Goal: Transaction & Acquisition: Purchase product/service

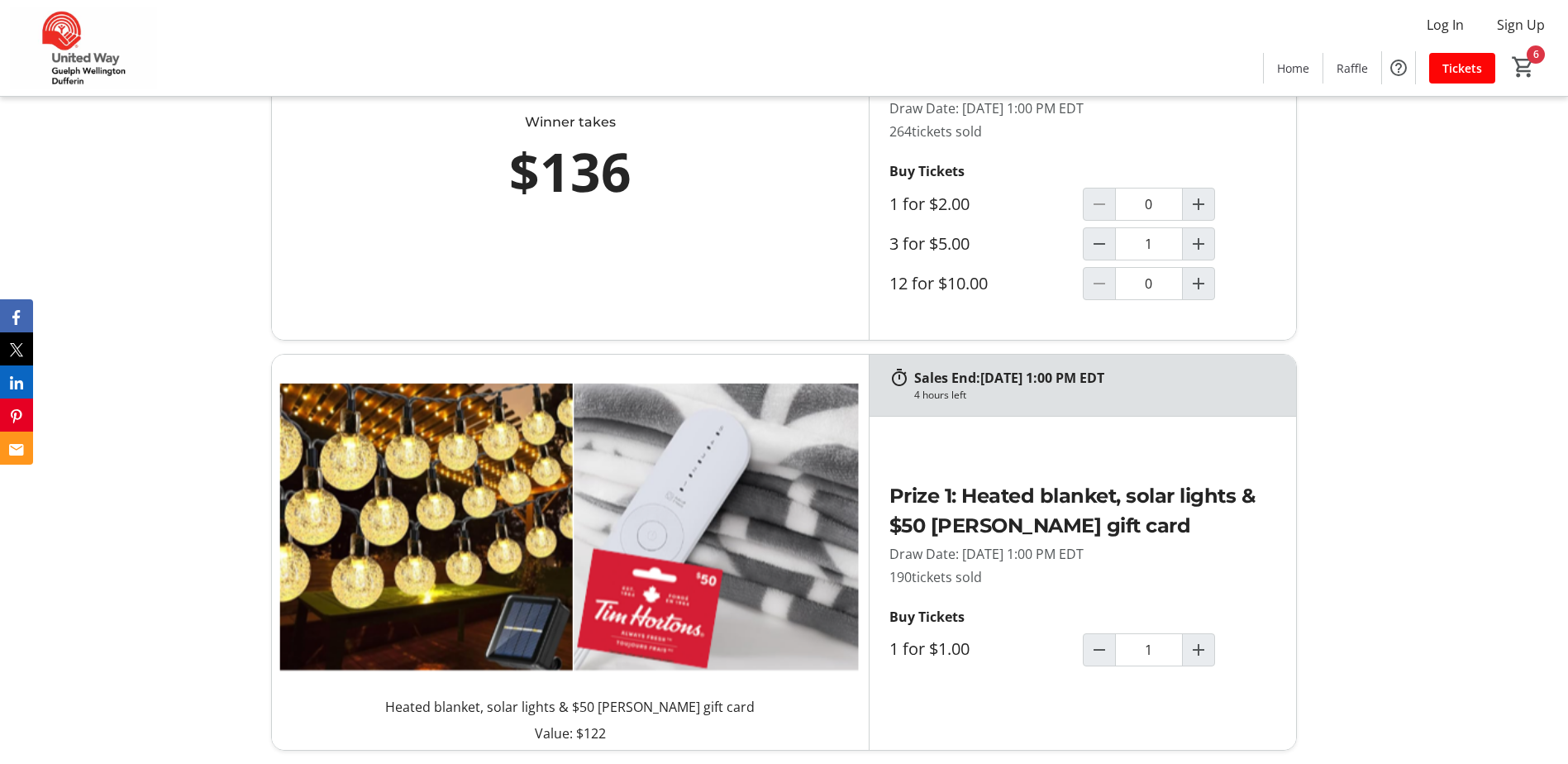
scroll to position [1158, 0]
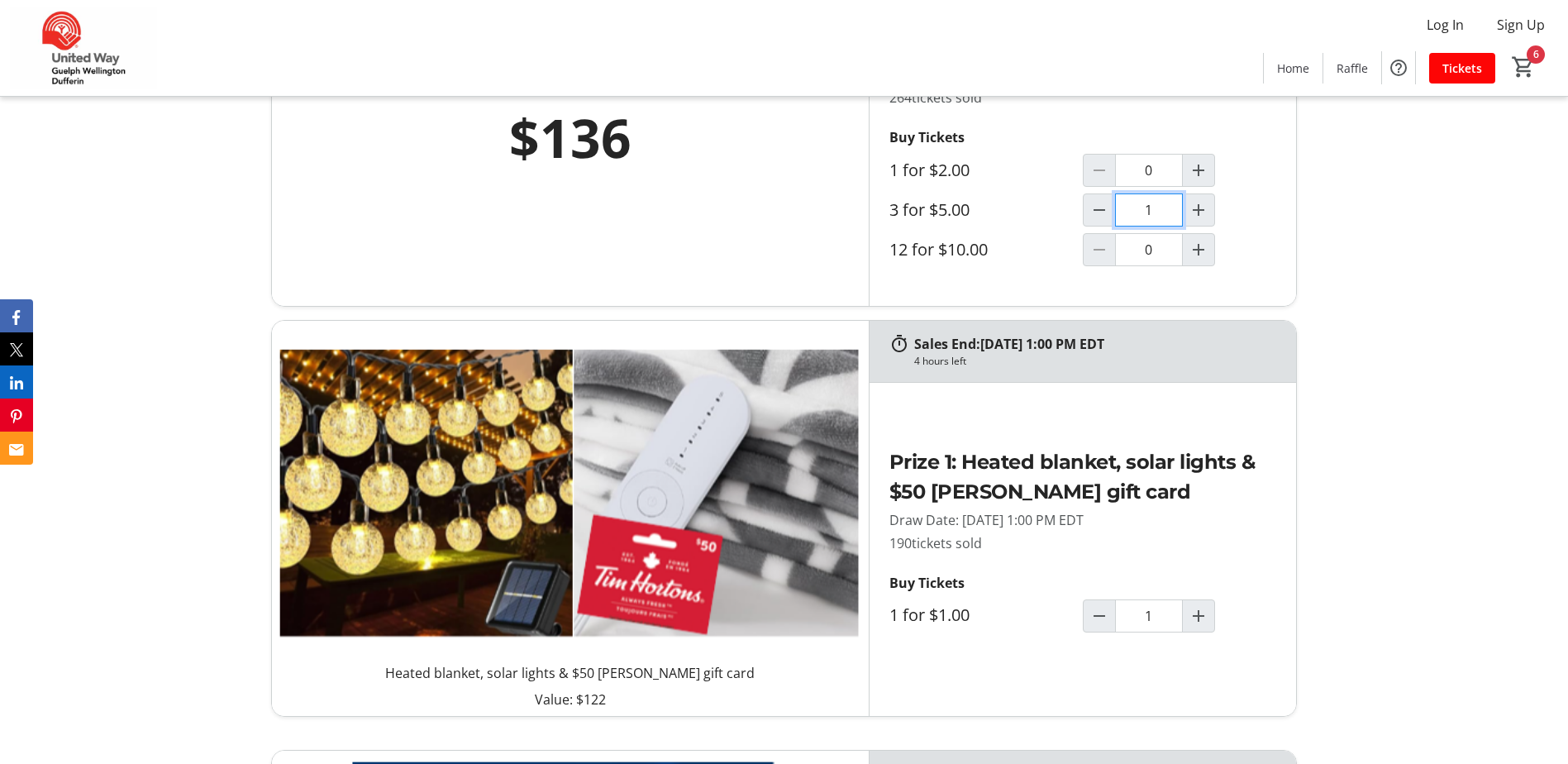
click at [1149, 216] on input "1" at bounding box center [1149, 210] width 68 height 33
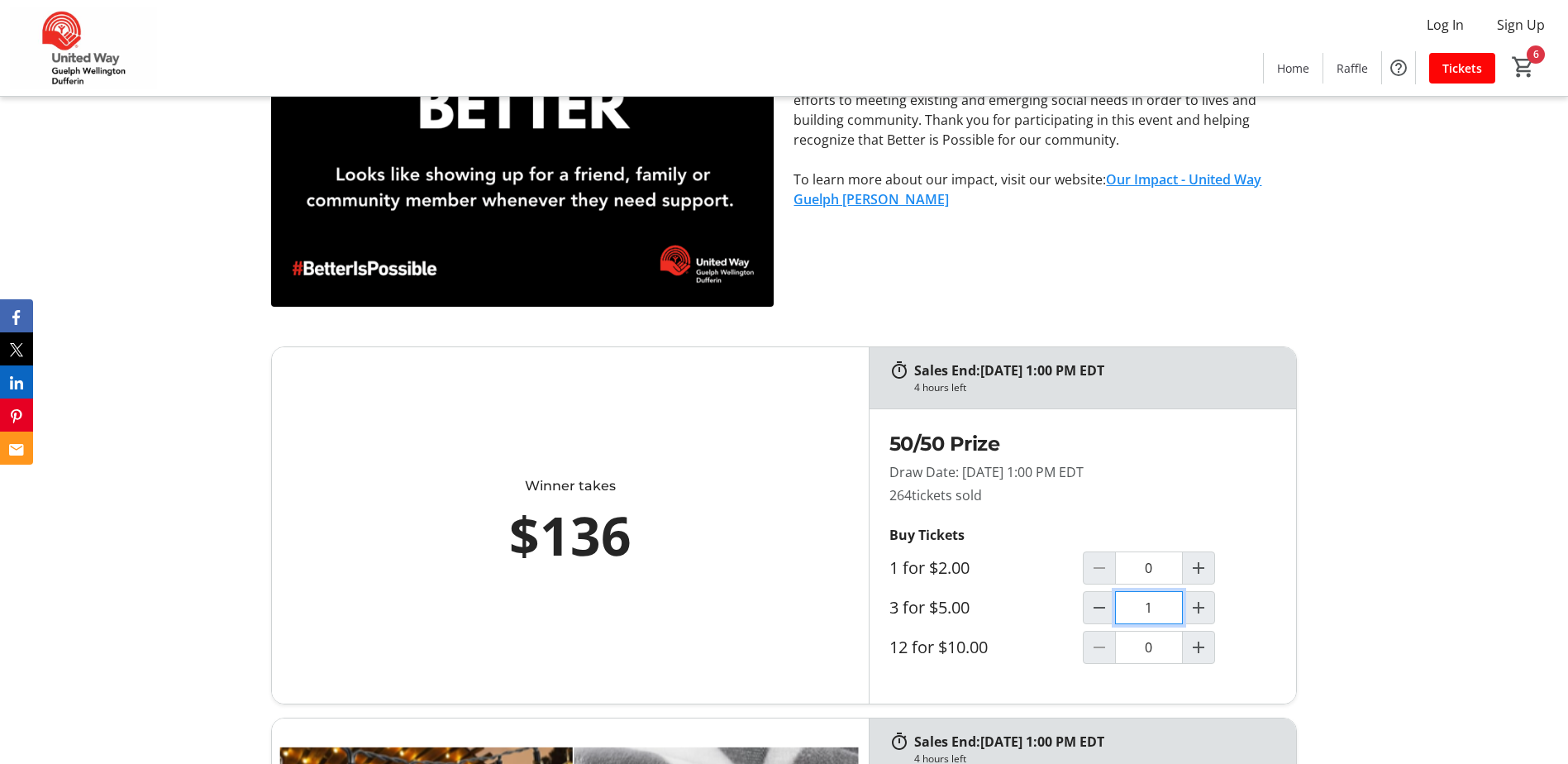
scroll to position [744, 0]
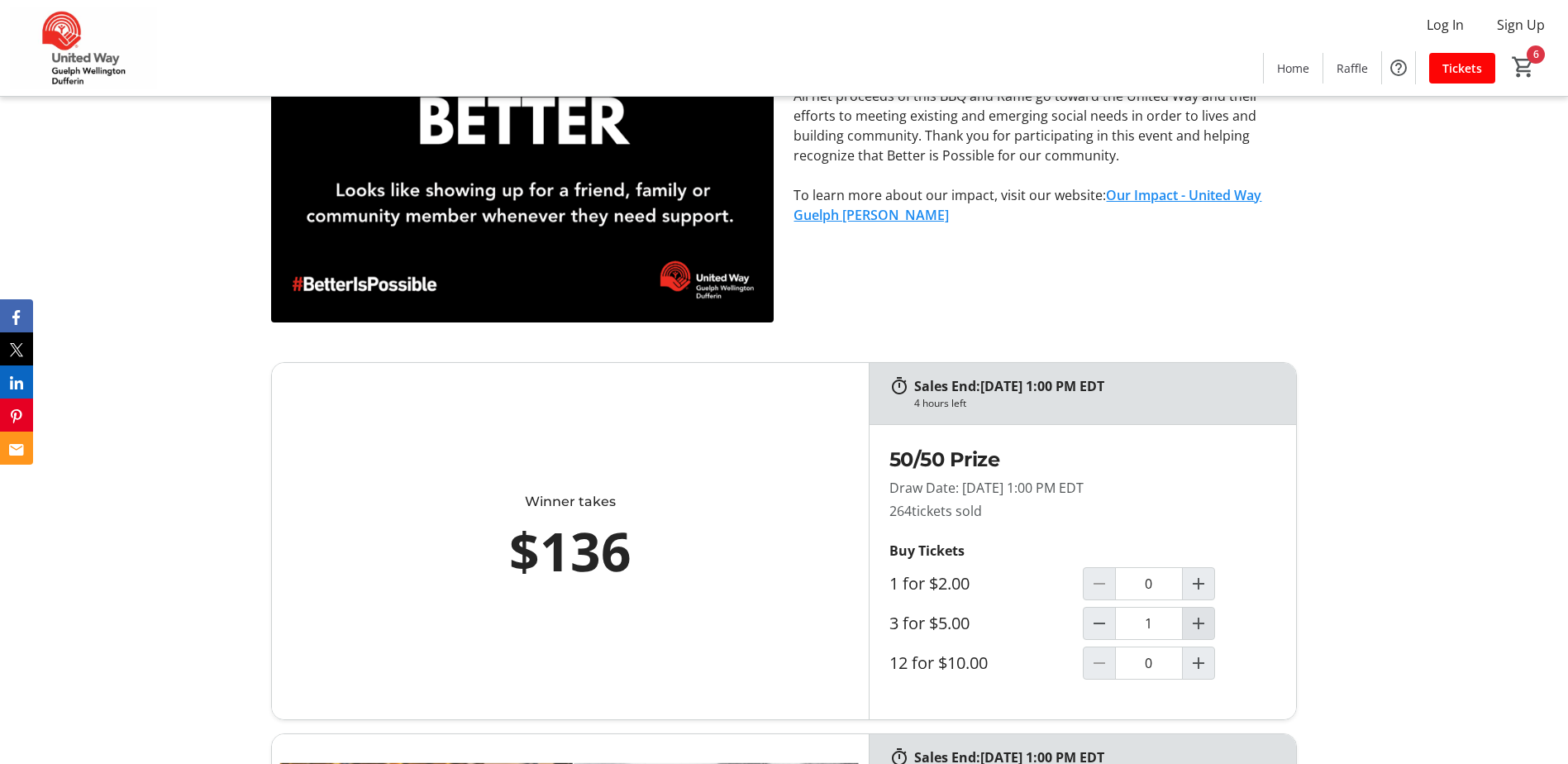
click at [1200, 627] on mat-icon "Increment by one" at bounding box center [1199, 623] width 20 height 20
click at [1105, 632] on mat-icon "Decrement by one" at bounding box center [1099, 623] width 20 height 20
type input "1"
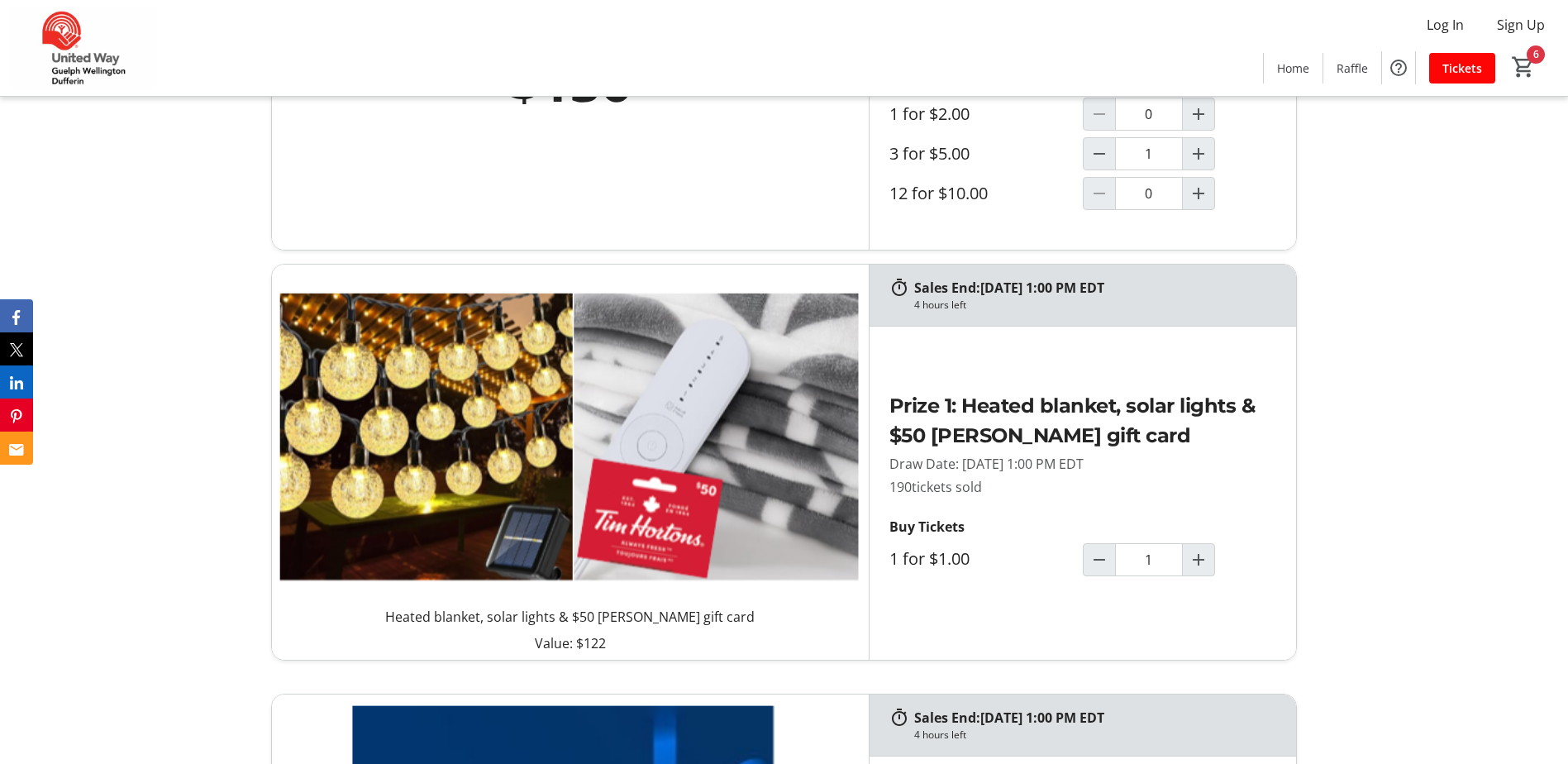
scroll to position [1240, 0]
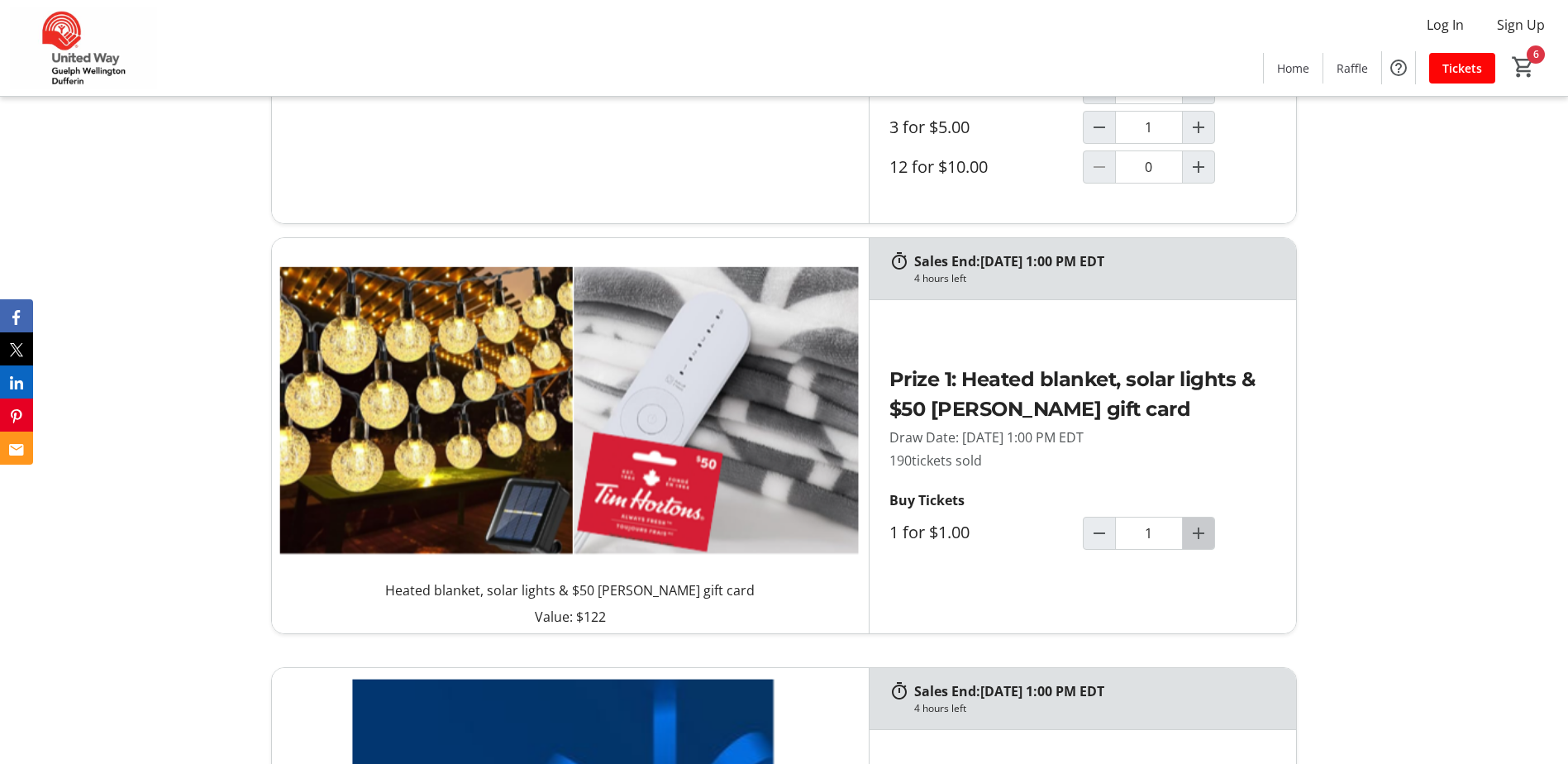
click at [1195, 531] on mat-icon "Increment by one" at bounding box center [1199, 534] width 20 height 20
click at [1102, 539] on mat-icon "Decrement by one" at bounding box center [1099, 534] width 20 height 20
type input "1"
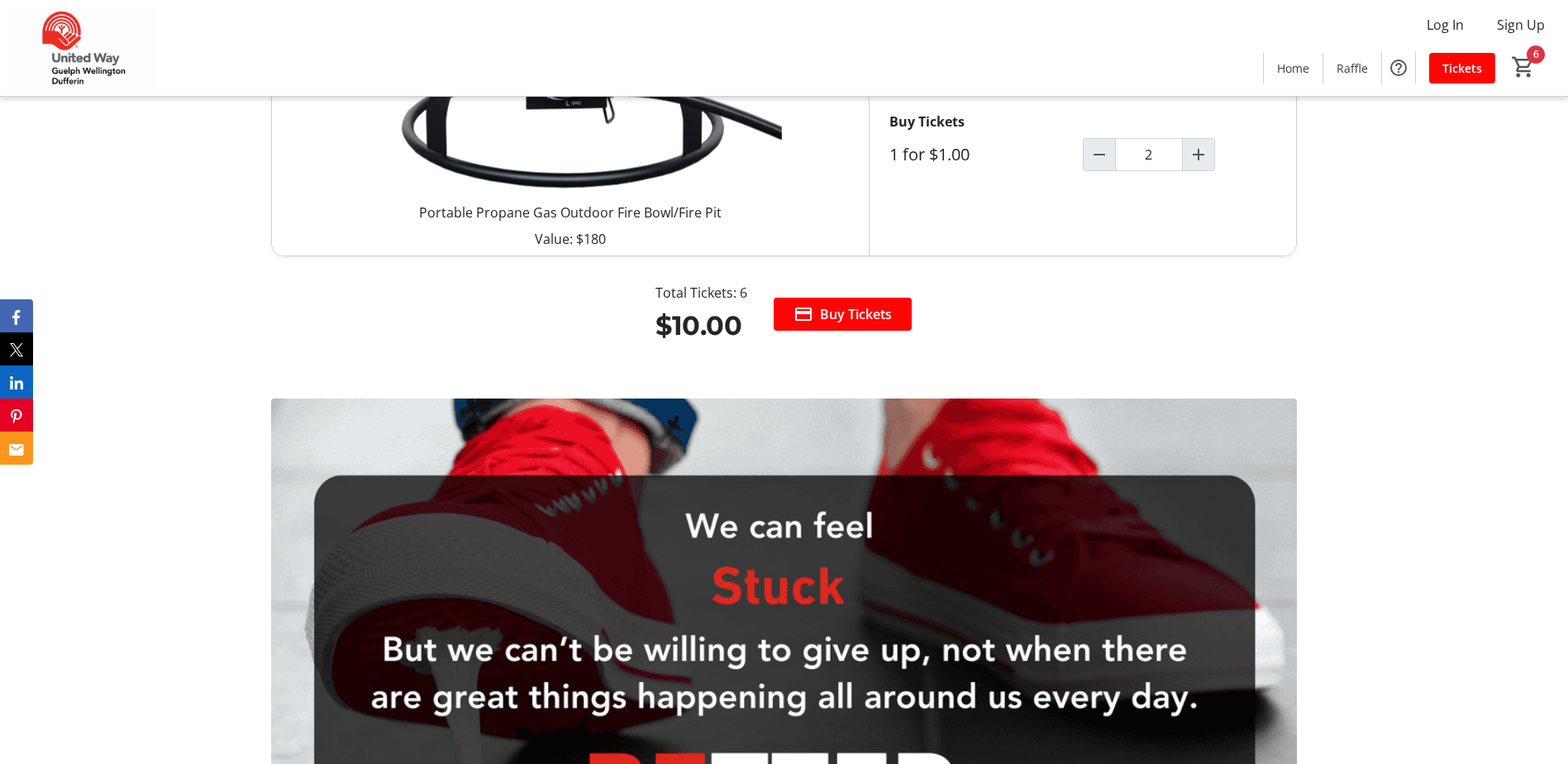
scroll to position [2480, 0]
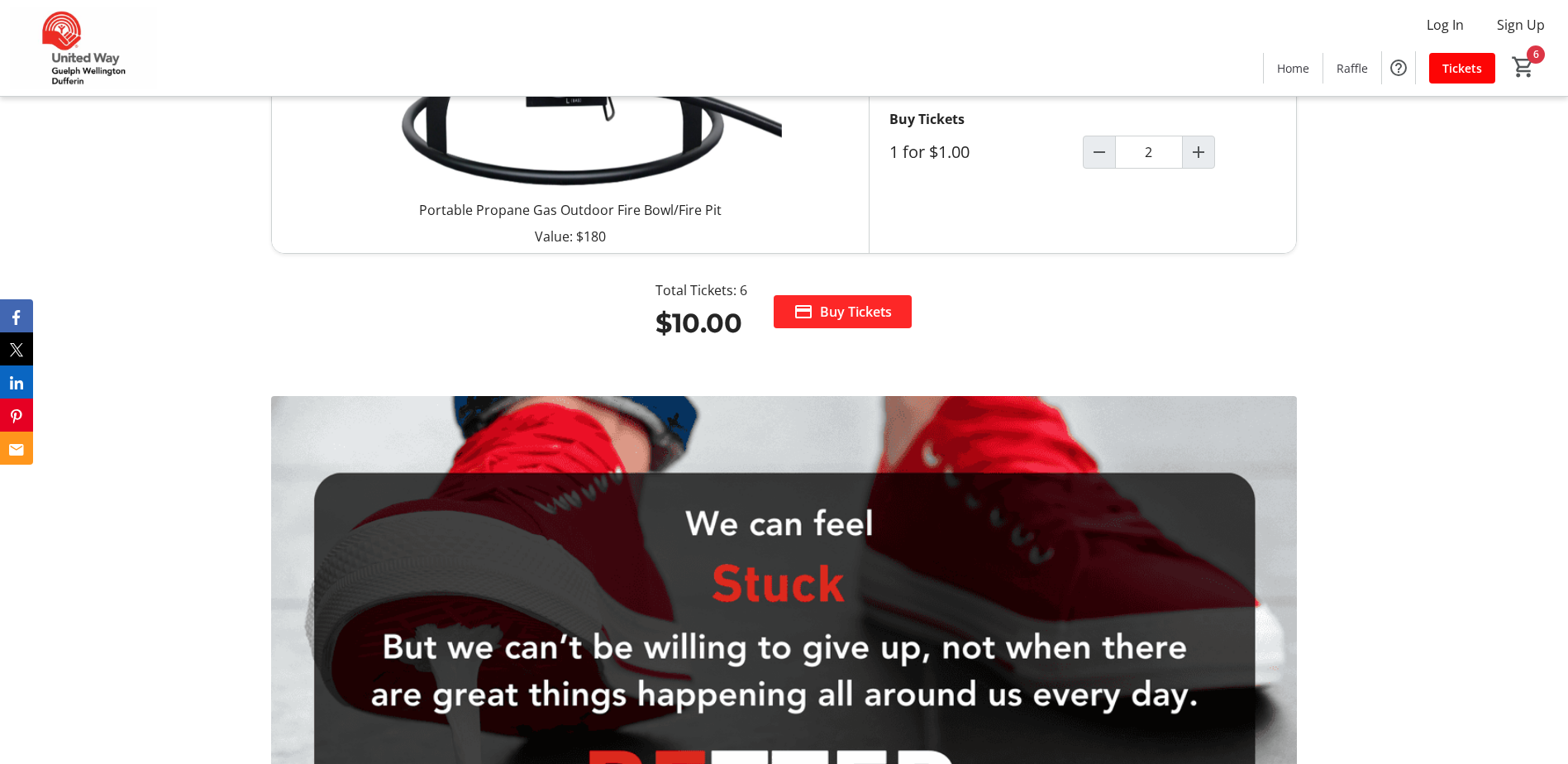
click at [841, 313] on span "Buy Tickets" at bounding box center [856, 312] width 72 height 20
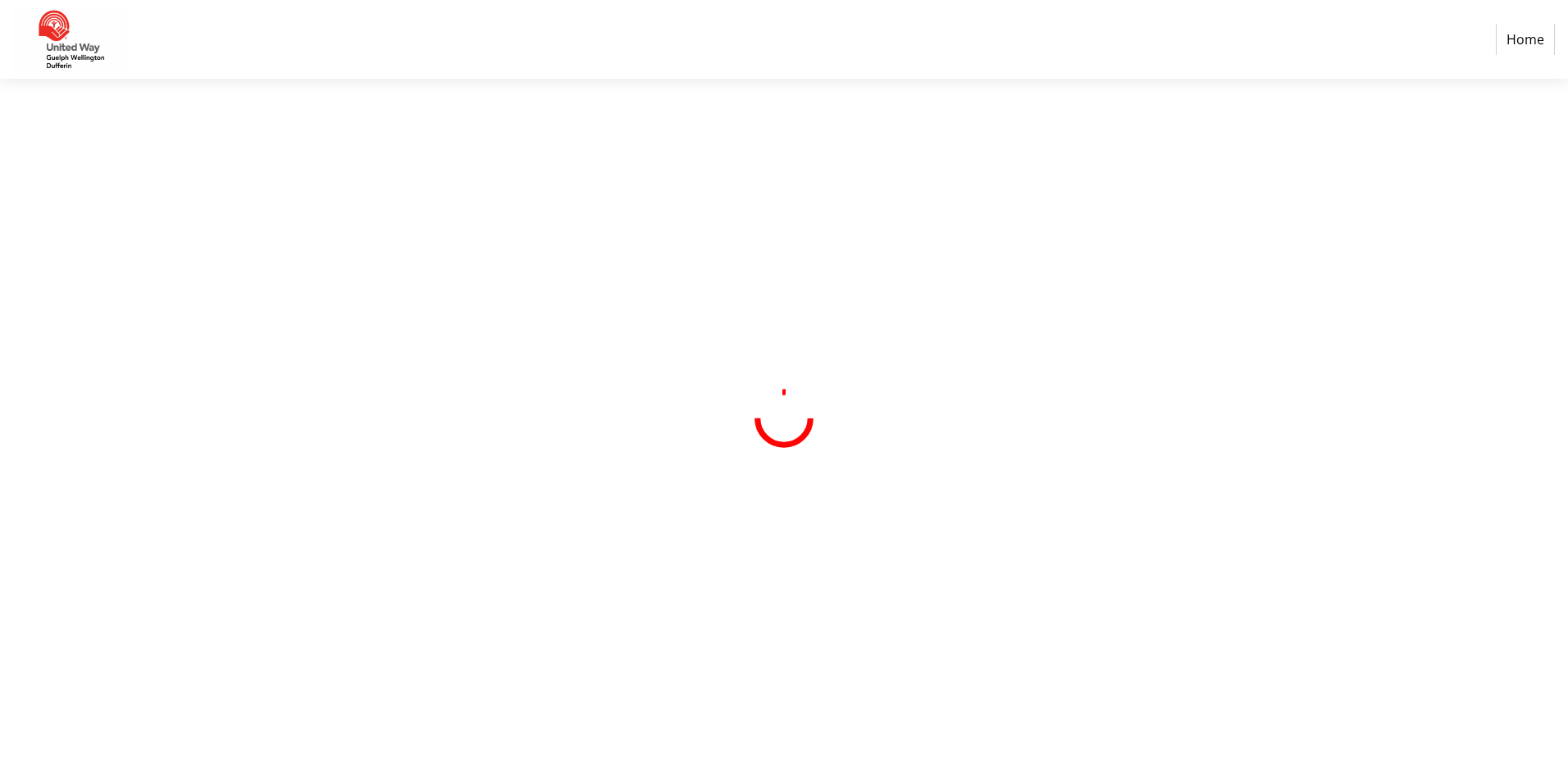
select select "CA"
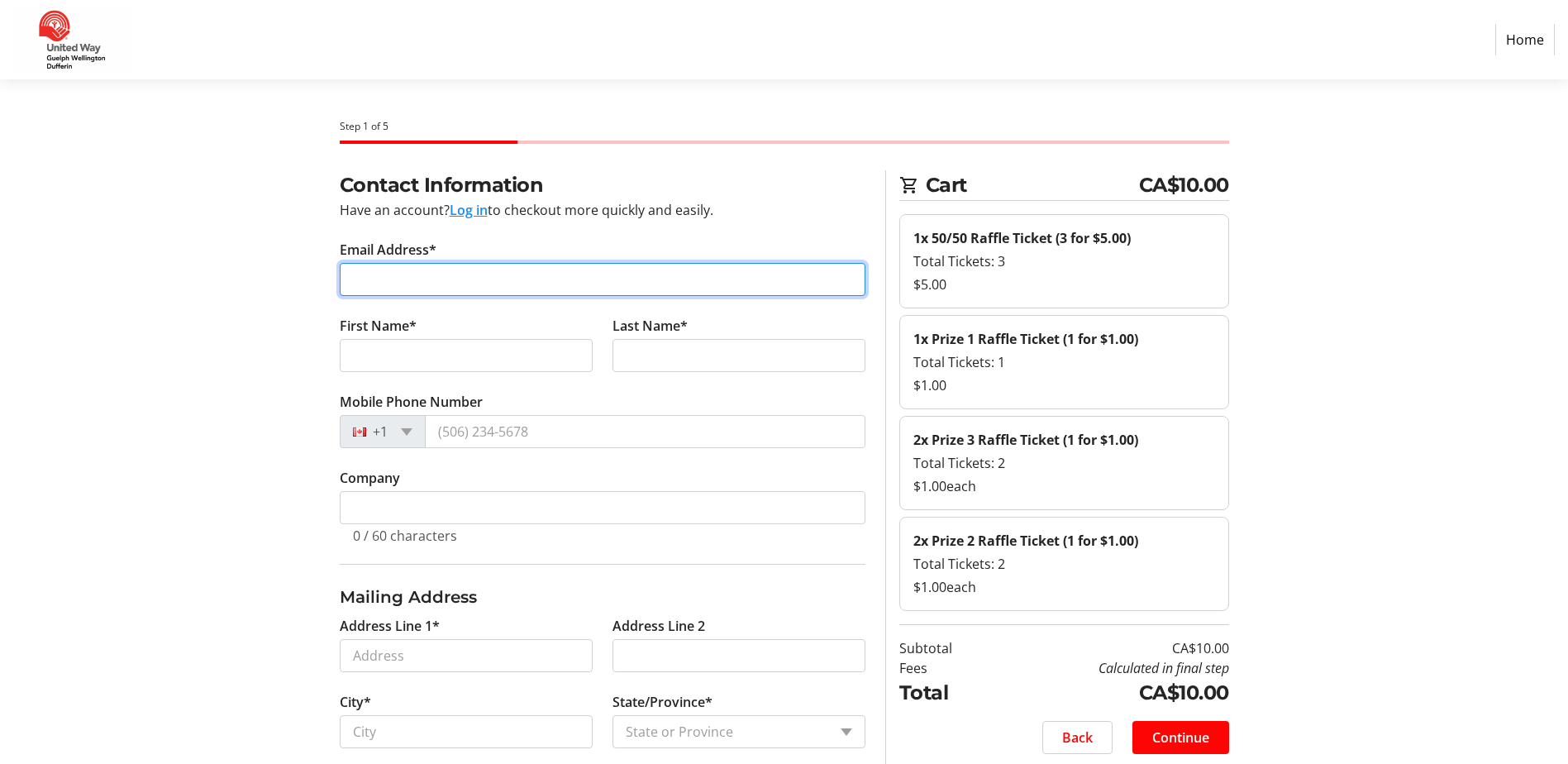
click at [411, 282] on input "Email Address*" at bounding box center [602, 279] width 525 height 33
type input "[EMAIL_ADDRESS][DOMAIN_NAME]"
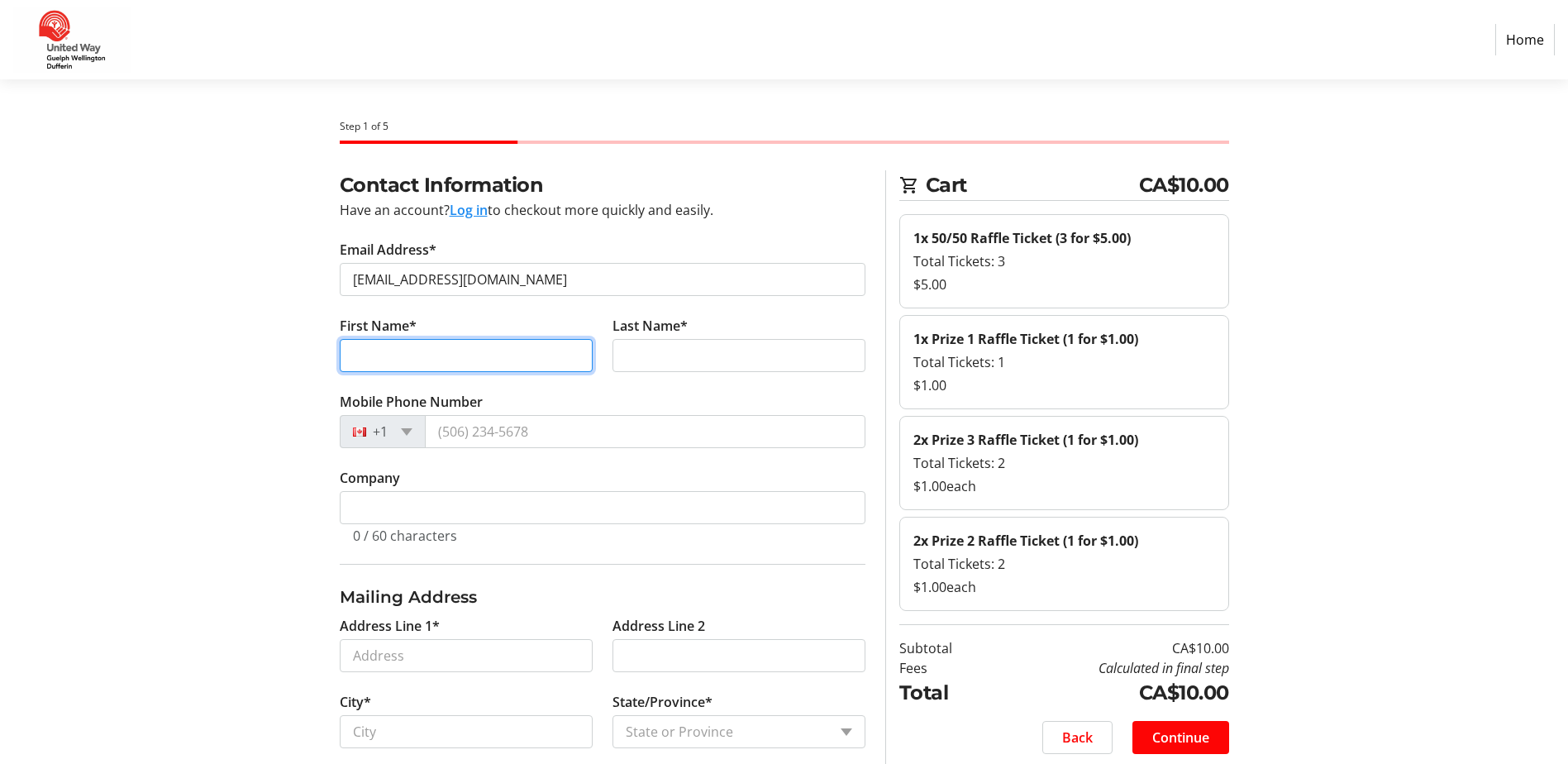
type input "Frah"
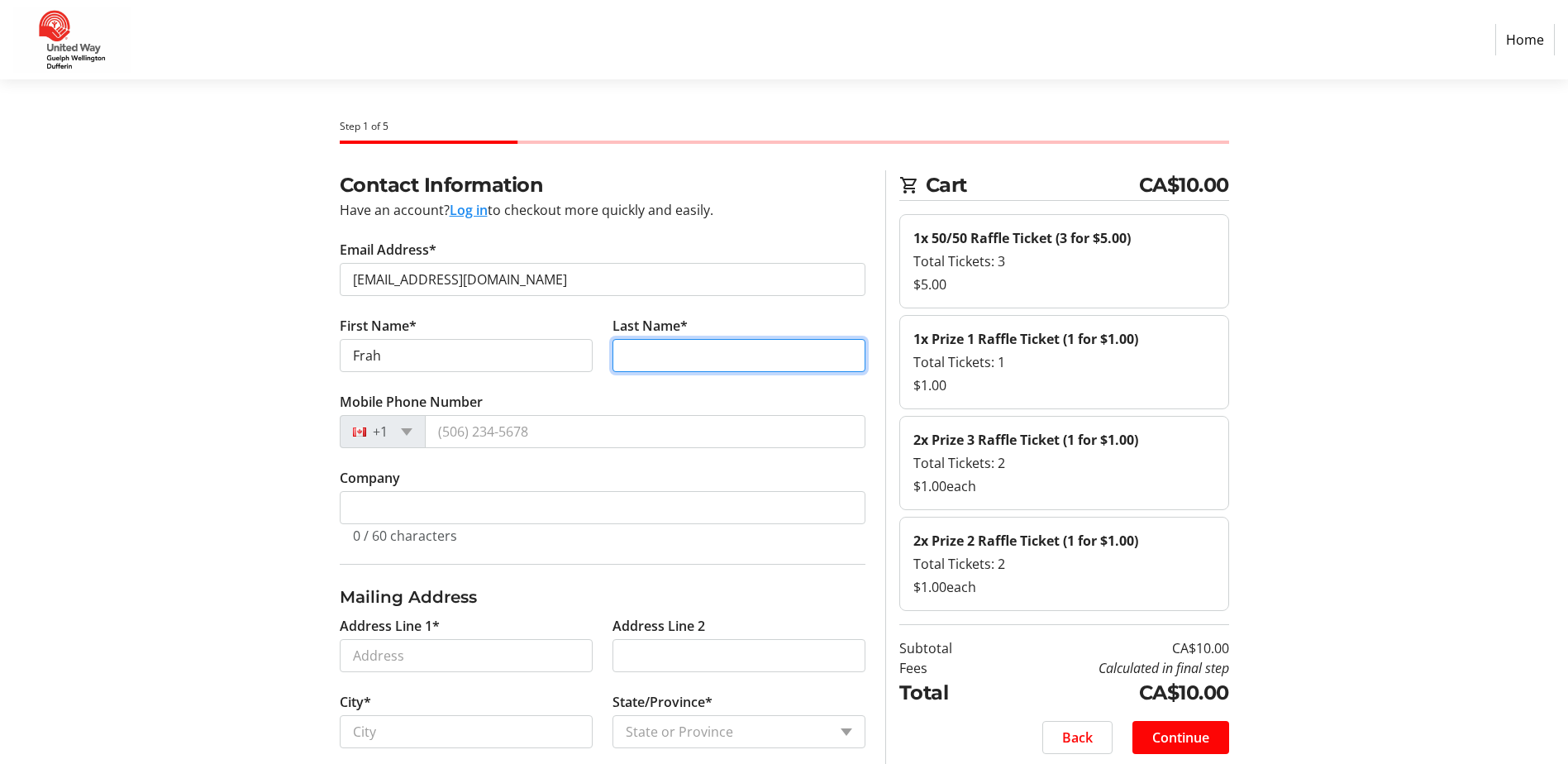
type input "[PERSON_NAME]"
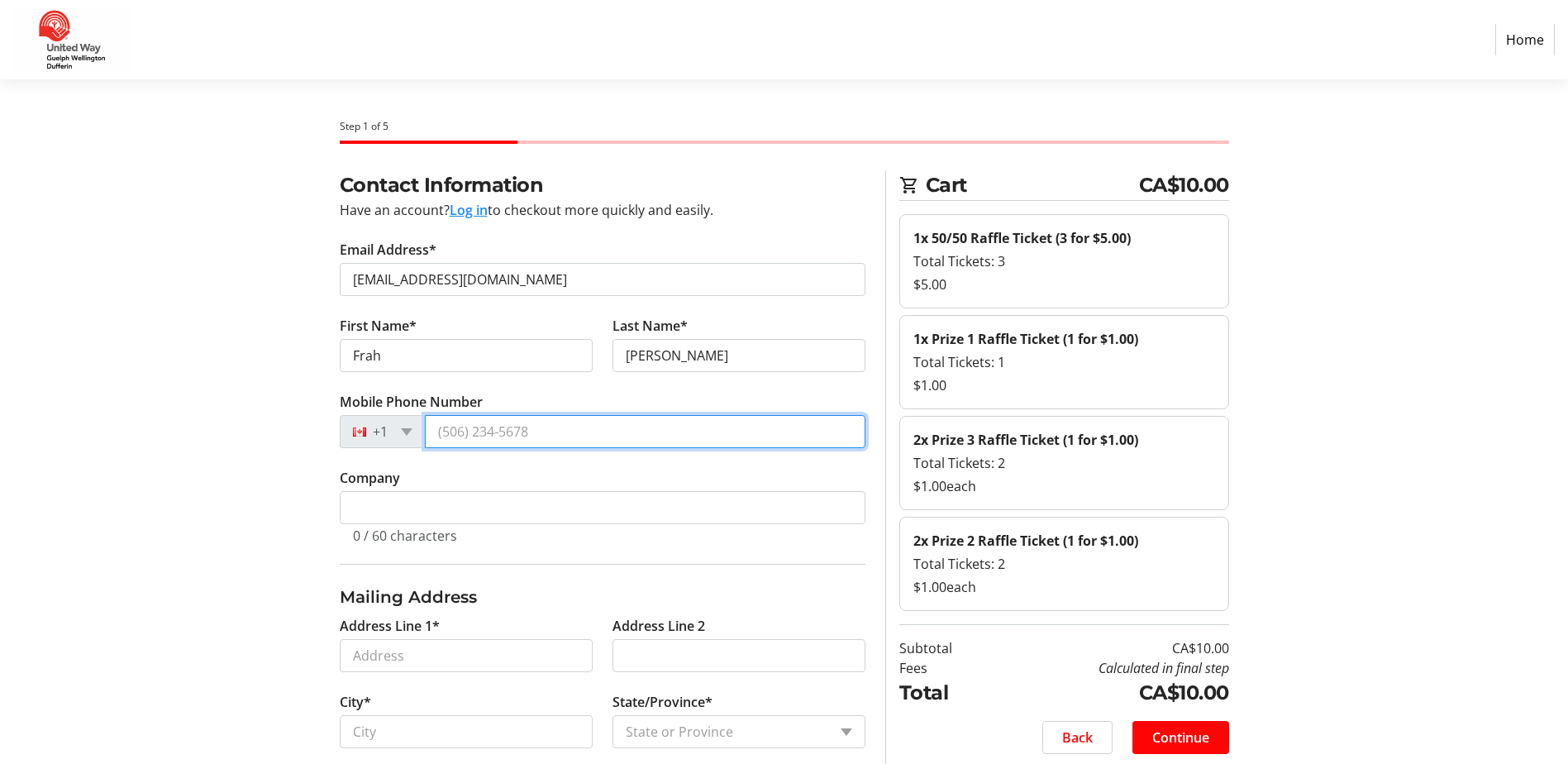
type input "[PHONE_NUMBER]"
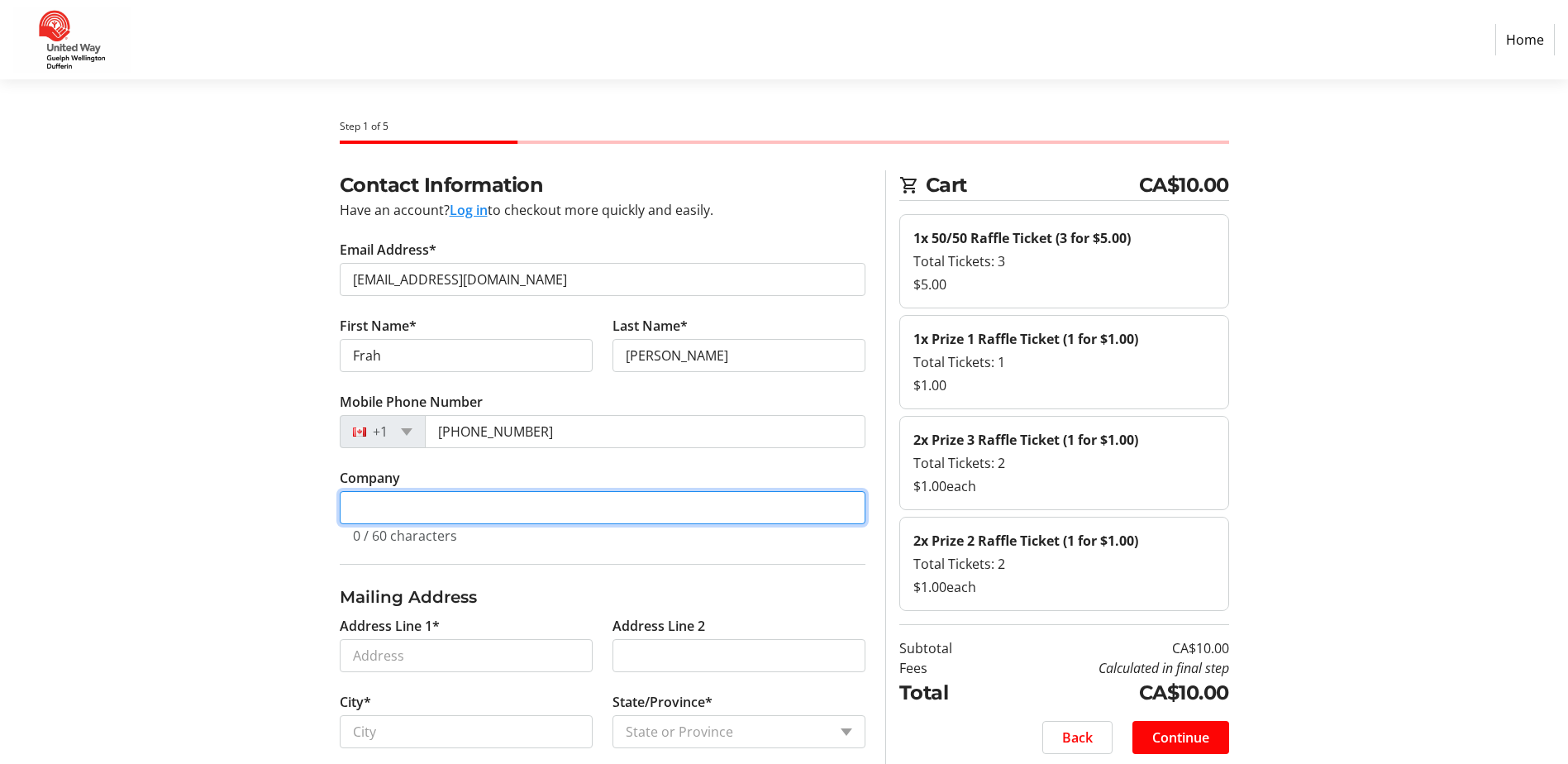
type input "County of [GEOGRAPHIC_DATA]"
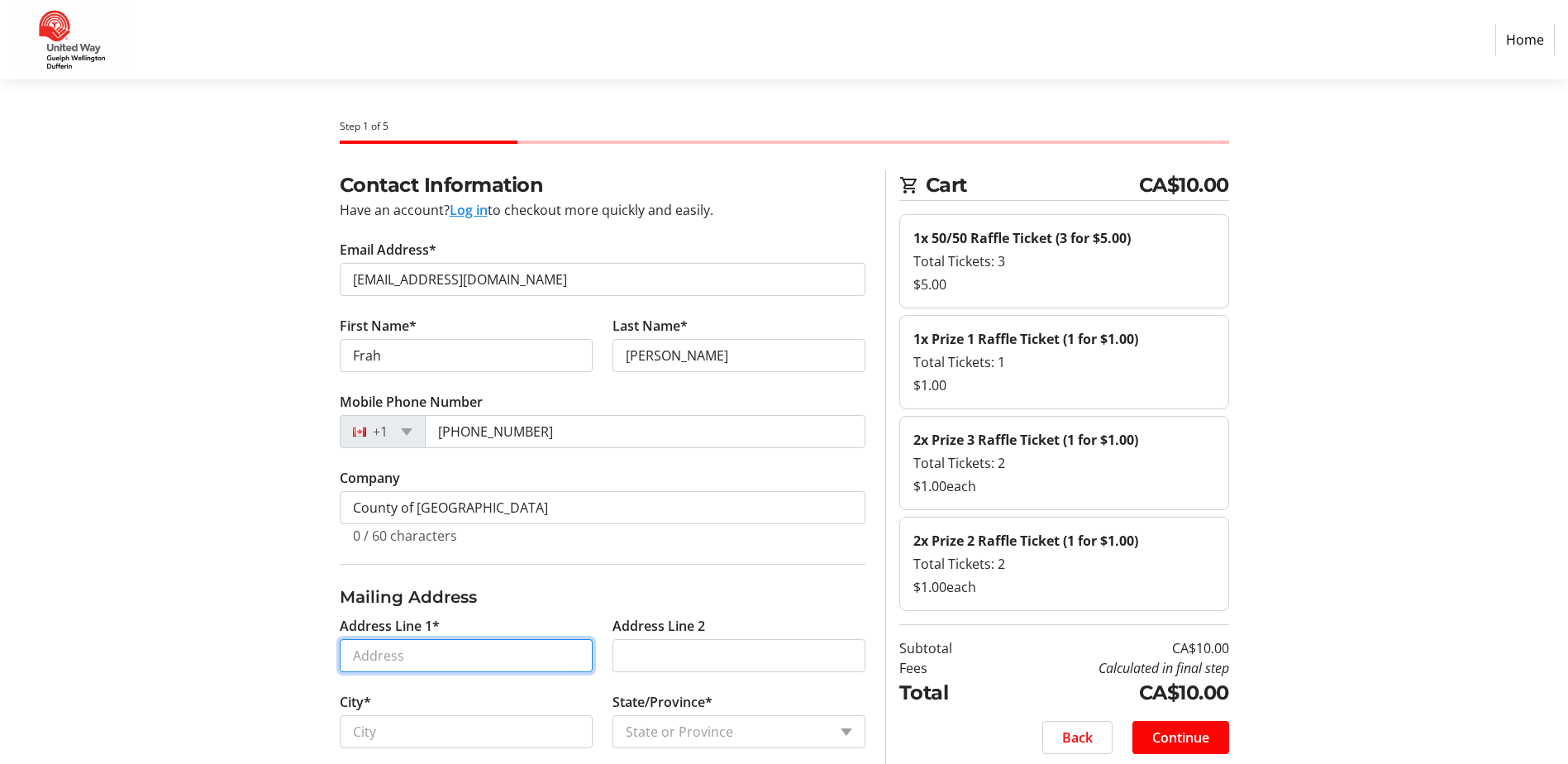
type input "[STREET_ADDRESS][PERSON_NAME]"
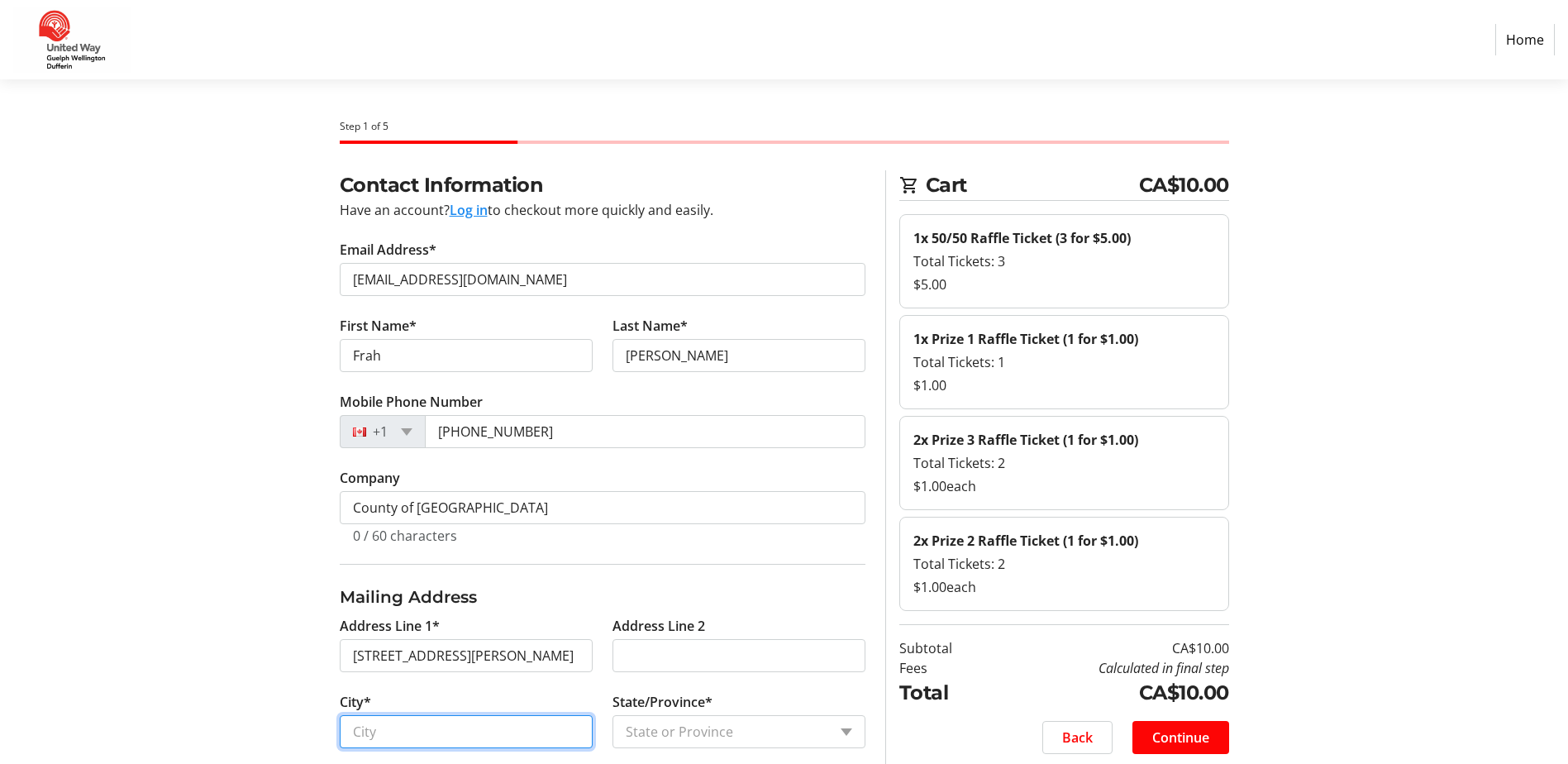
type input "Guelph"
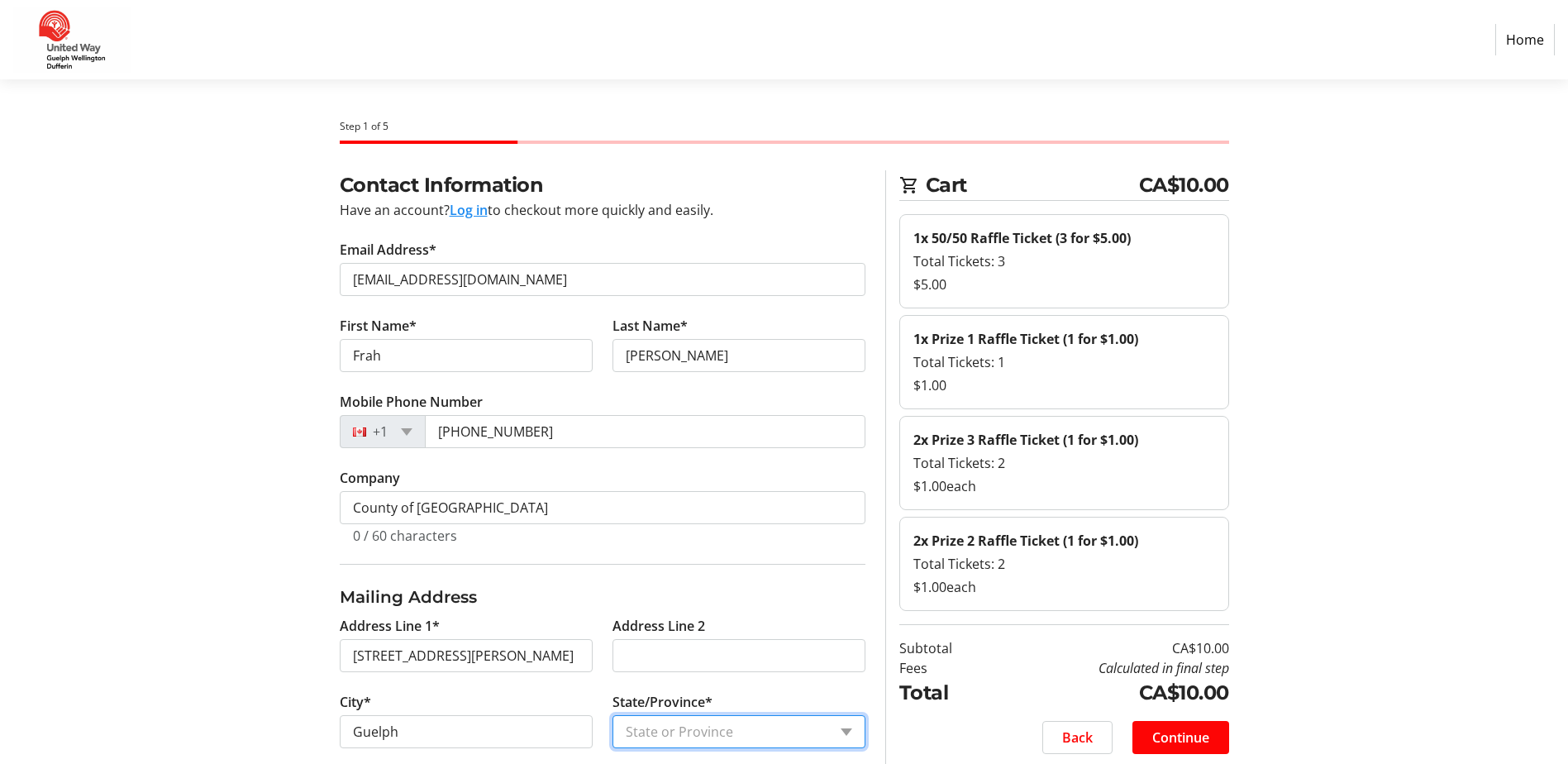
select select "ON"
type input "N1L 0G1"
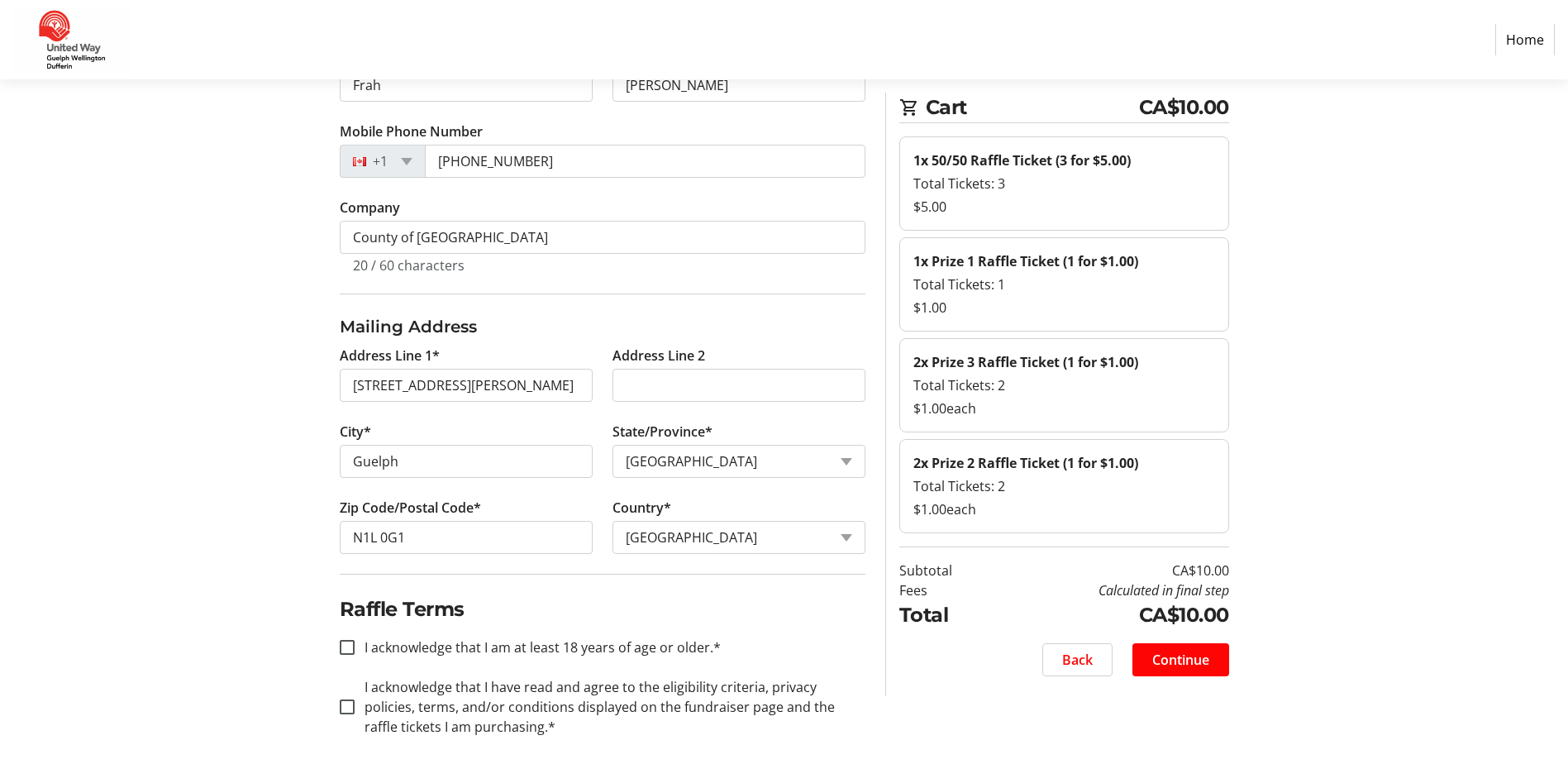
scroll to position [282, 0]
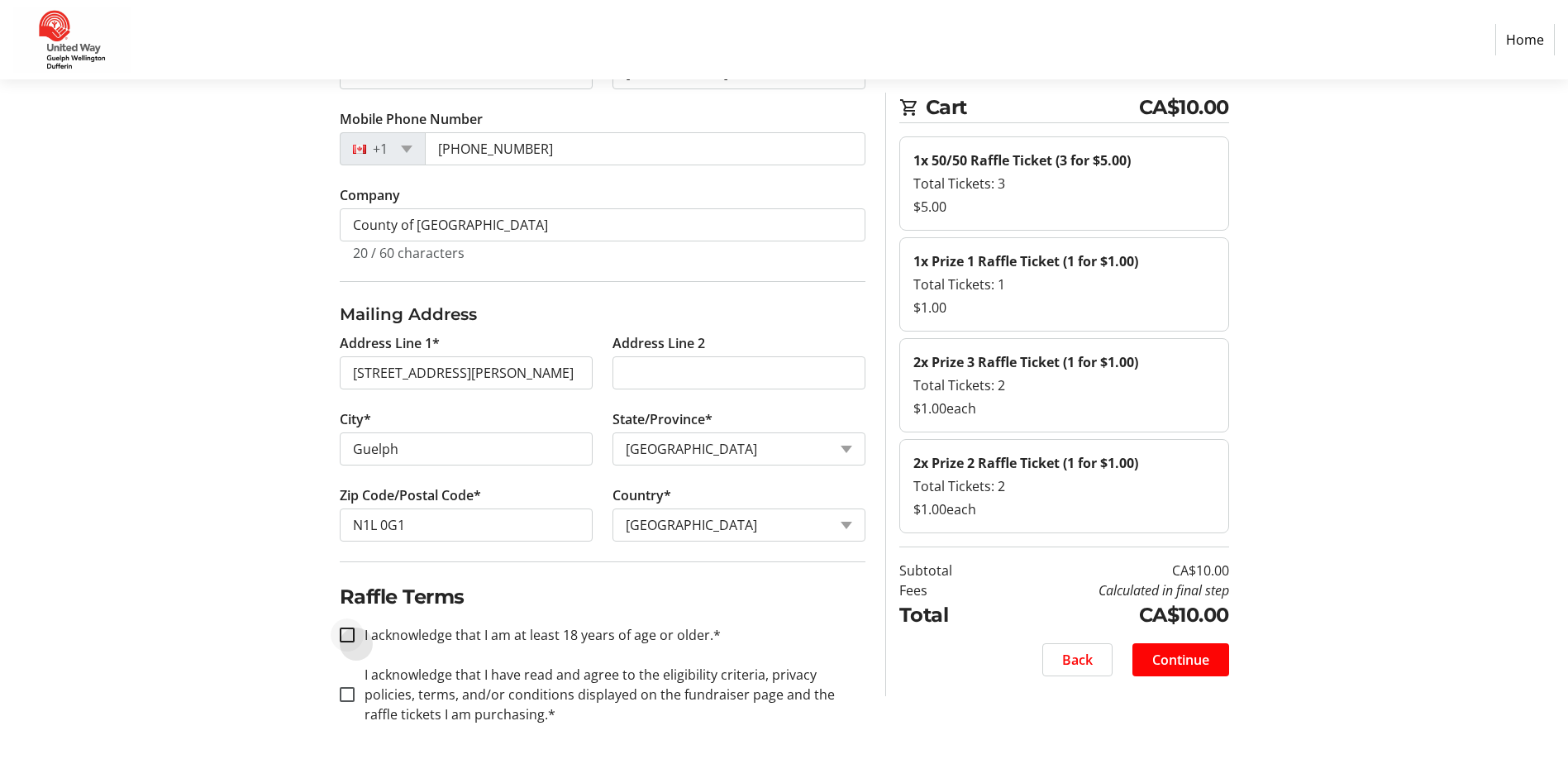
click at [342, 645] on div at bounding box center [347, 635] width 39 height 39
checkbox input "true"
click at [348, 694] on input "I acknowledge that I have read and agree to the eligibility criteria, privacy p…" at bounding box center [347, 694] width 15 height 15
checkbox input "true"
click at [1157, 656] on span "Continue" at bounding box center [1181, 660] width 57 height 20
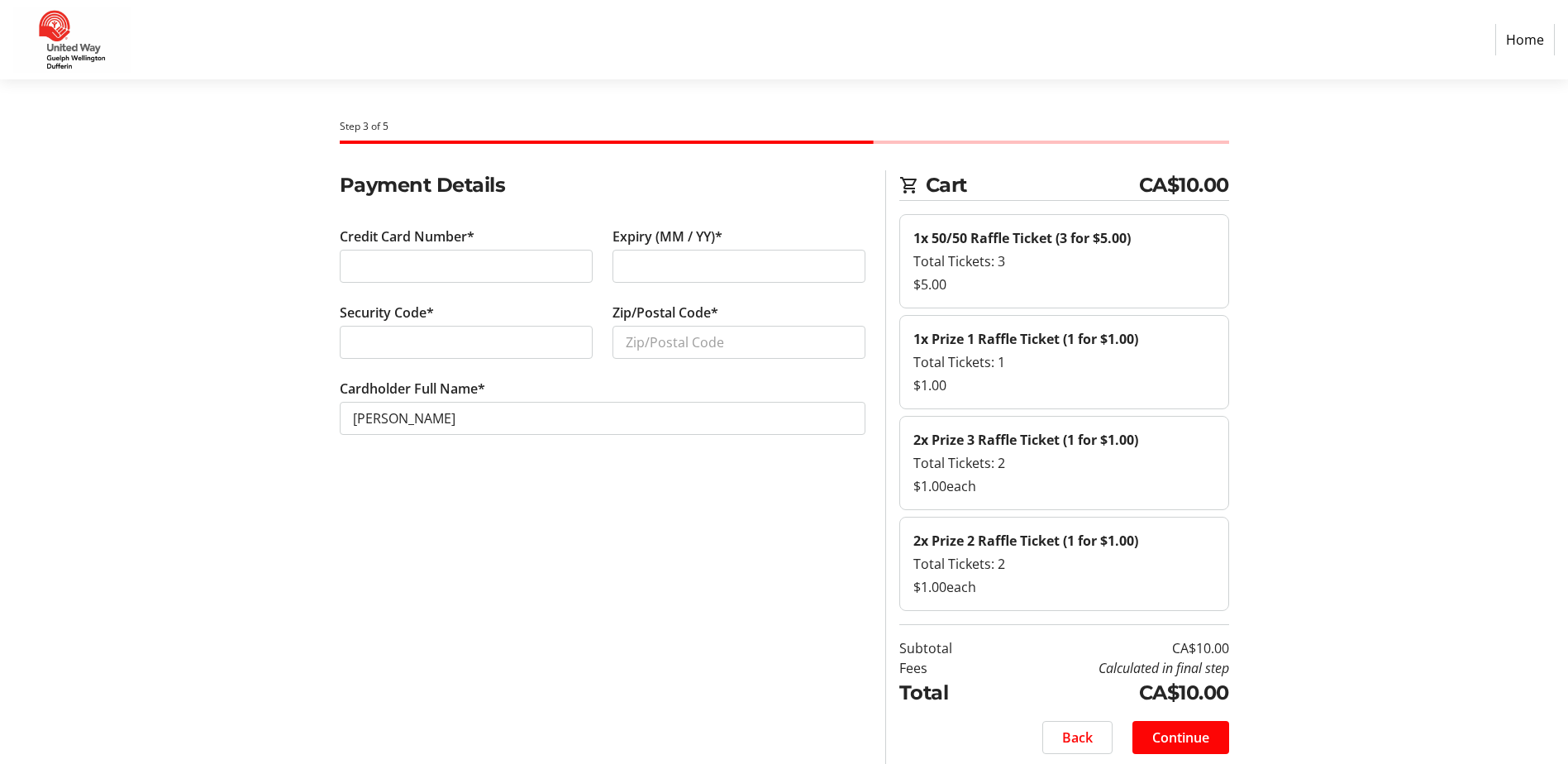
click at [715, 253] on div at bounding box center [739, 265] width 253 height 33
click at [639, 343] on input "Zip/Postal Code*" at bounding box center [739, 342] width 253 height 33
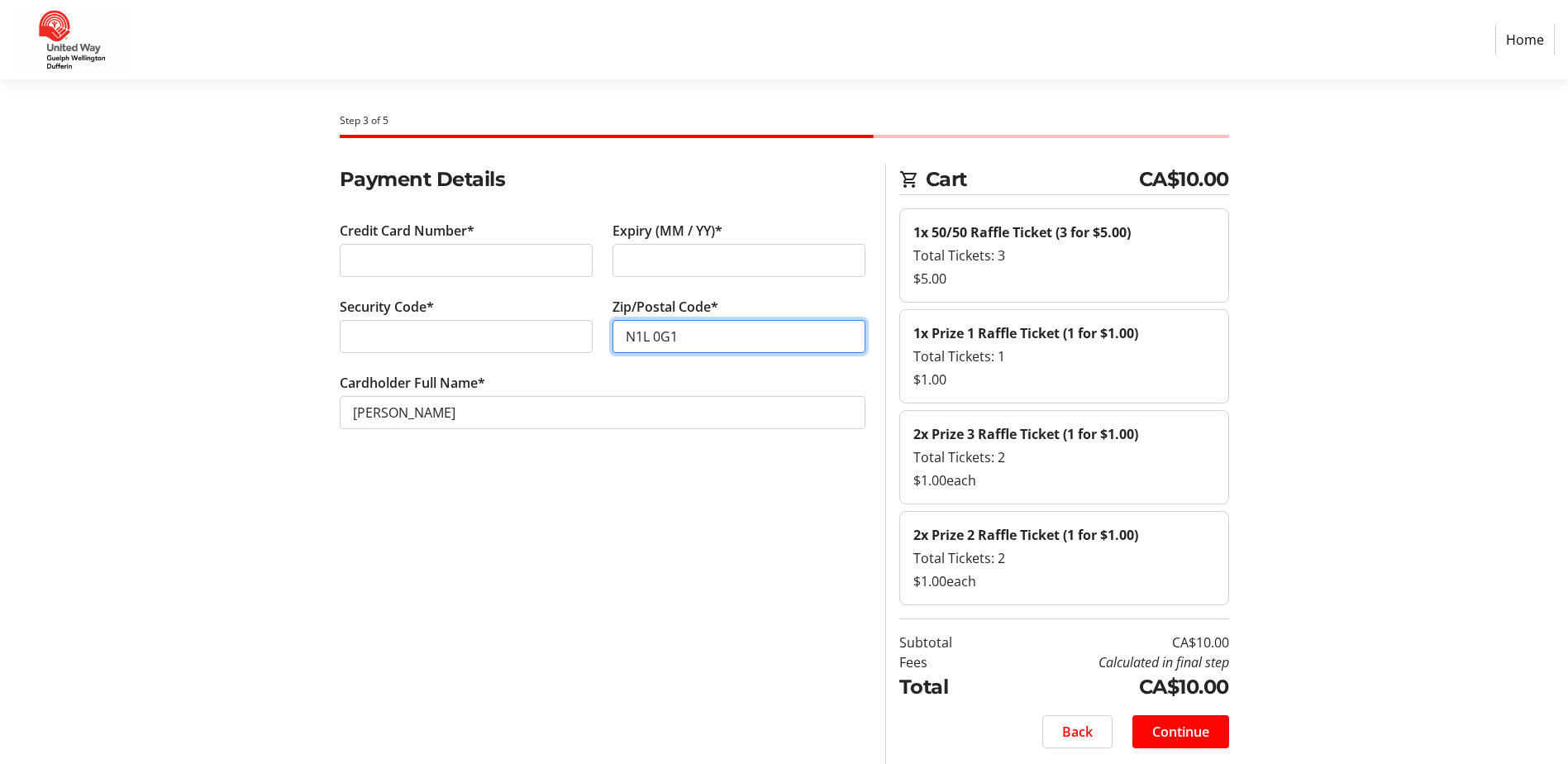
scroll to position [10, 0]
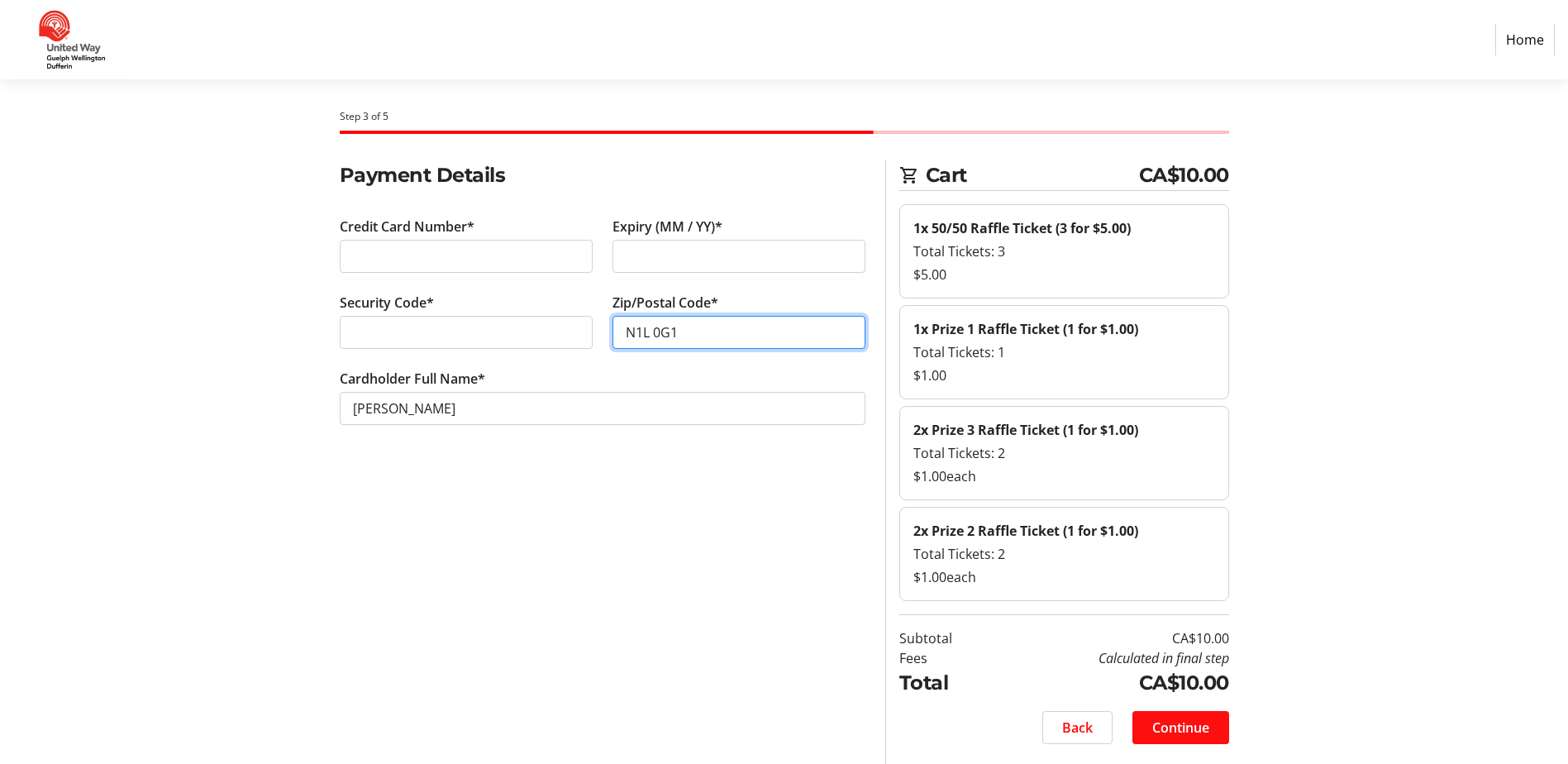
type input "N1L 0G1"
drag, startPoint x: 1184, startPoint y: 727, endPoint x: 722, endPoint y: 681, distance: 464.3
click at [663, 674] on div "Payment Details Credit Card Number* Expiry (MM / YY)* Security Code* Zip/Postal…" at bounding box center [784, 462] width 1091 height 603
click at [1191, 723] on span "Continue" at bounding box center [1181, 727] width 57 height 20
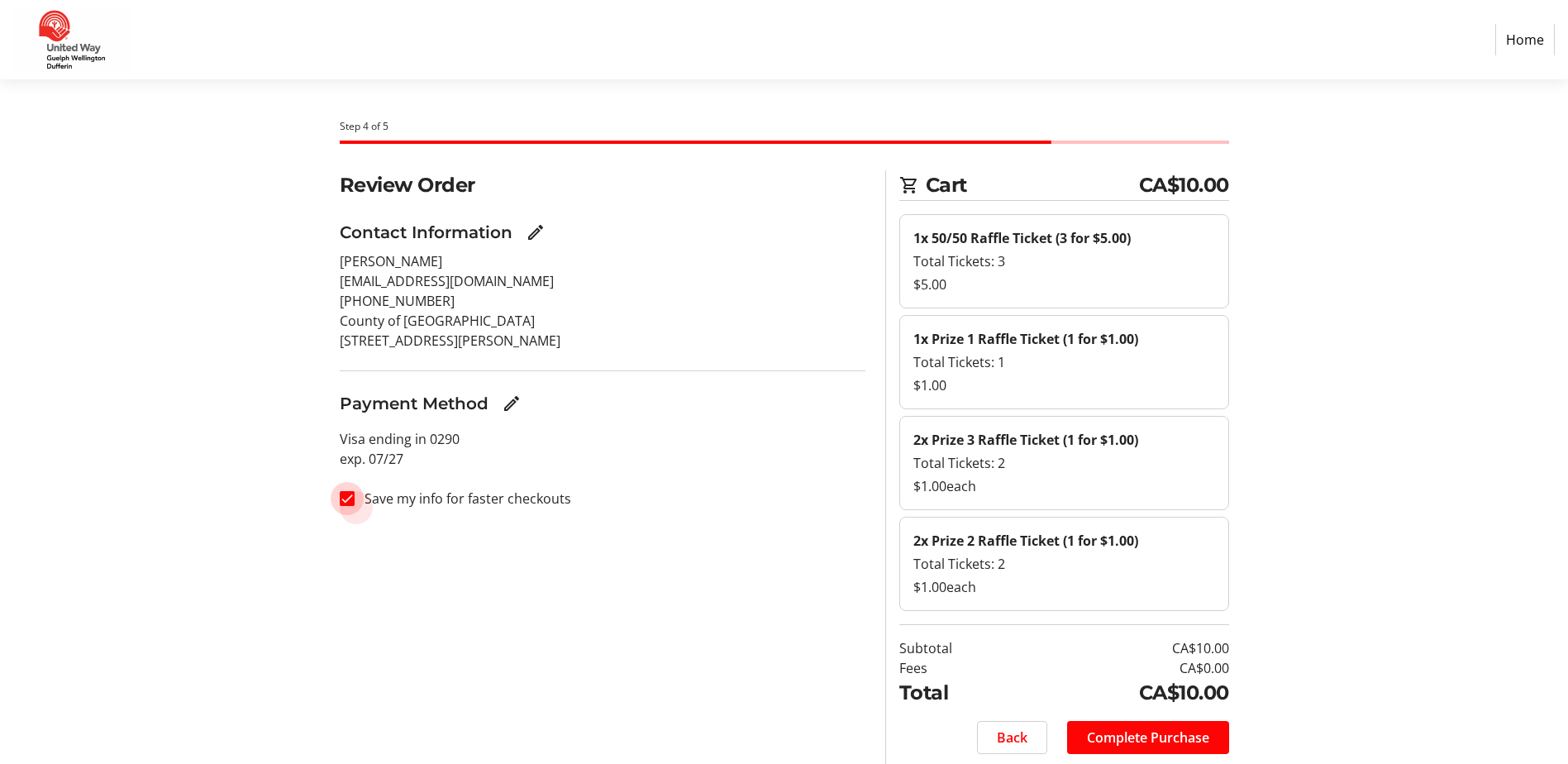
click at [345, 499] on input "Save my info for faster checkouts" at bounding box center [347, 499] width 15 height 15
checkbox input "false"
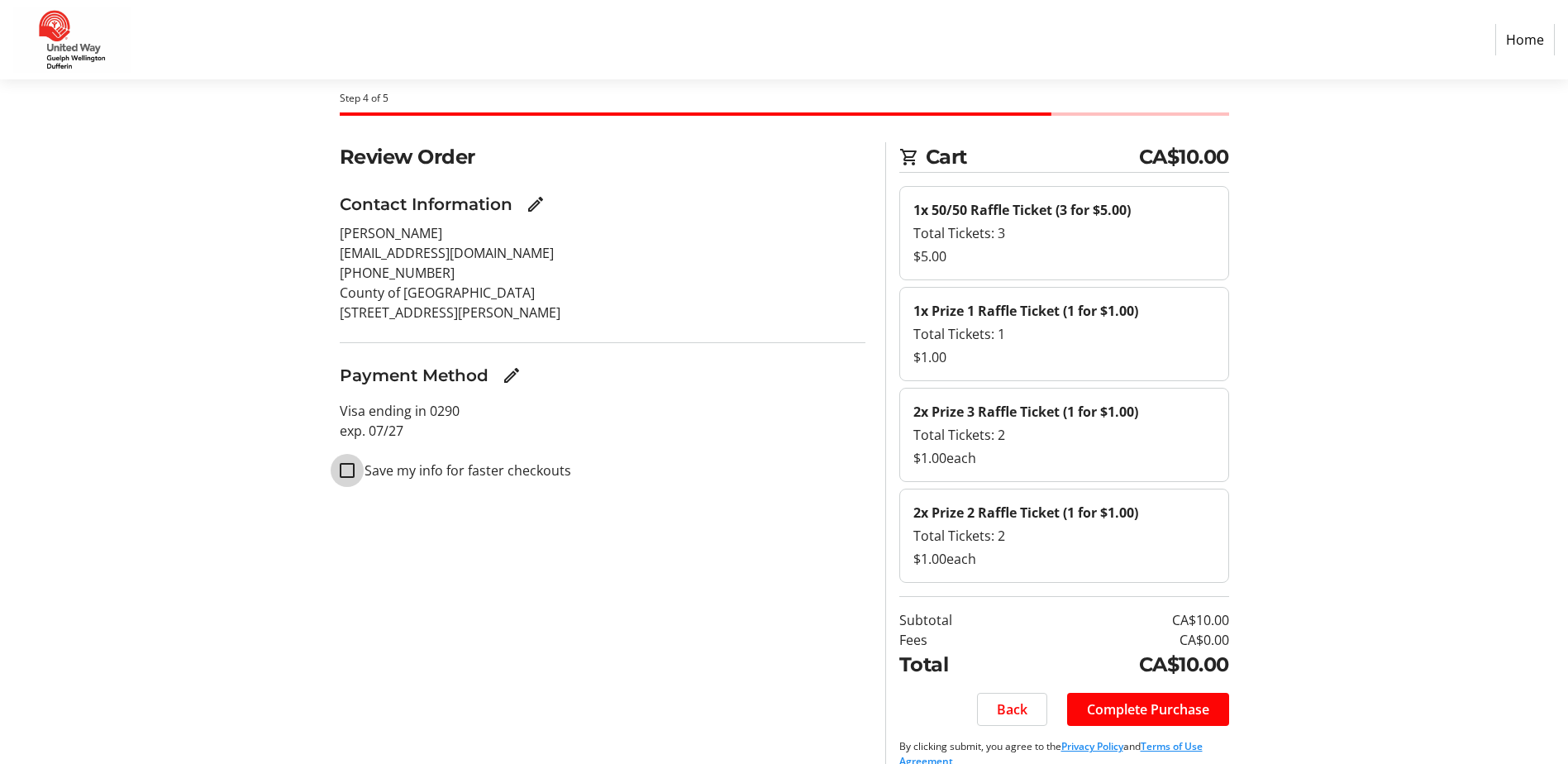
scroll to position [53, 0]
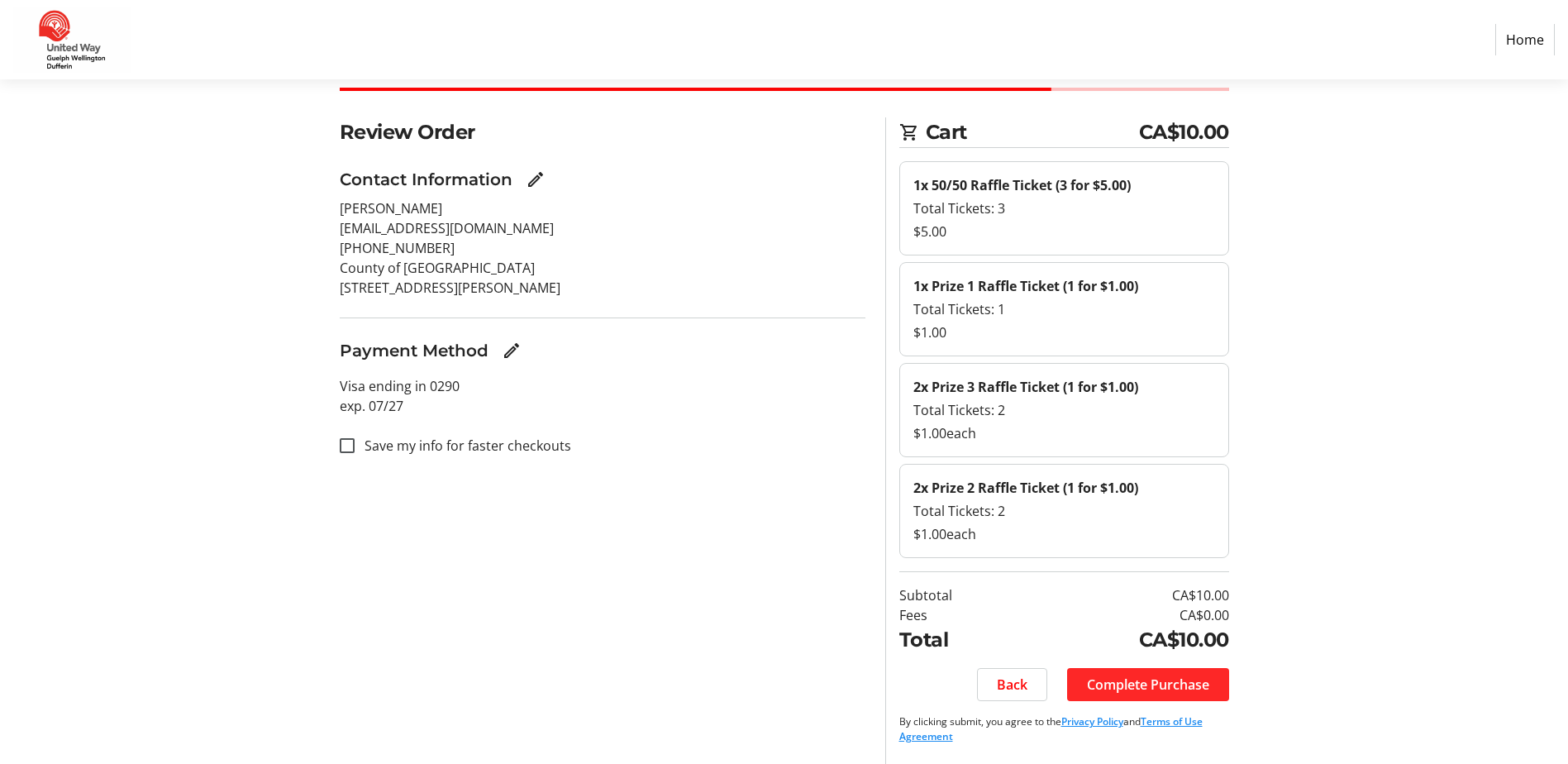
click at [1142, 690] on span "Complete Purchase" at bounding box center [1148, 684] width 122 height 20
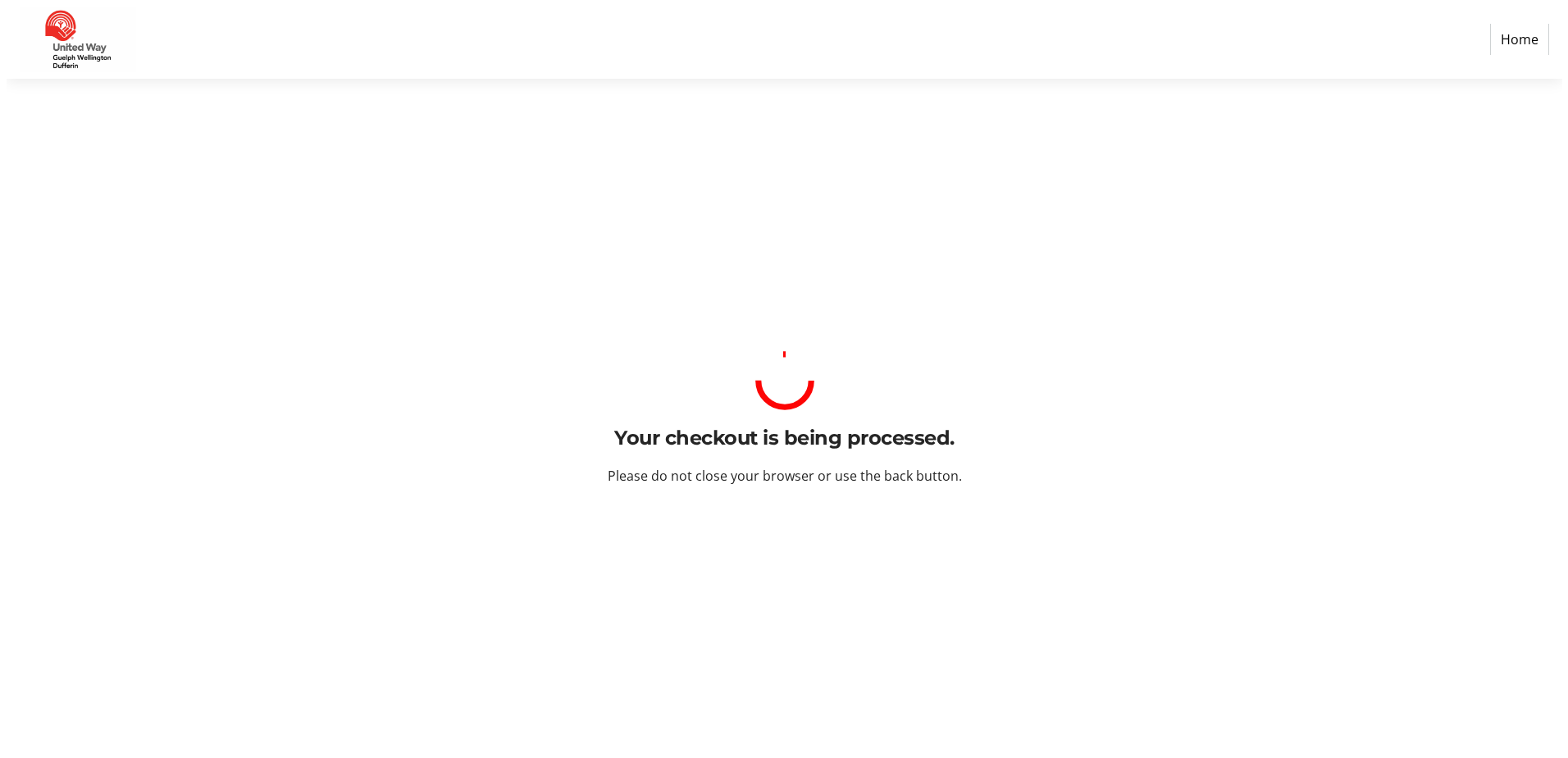
scroll to position [0, 0]
